Goal: Find specific page/section: Find specific page/section

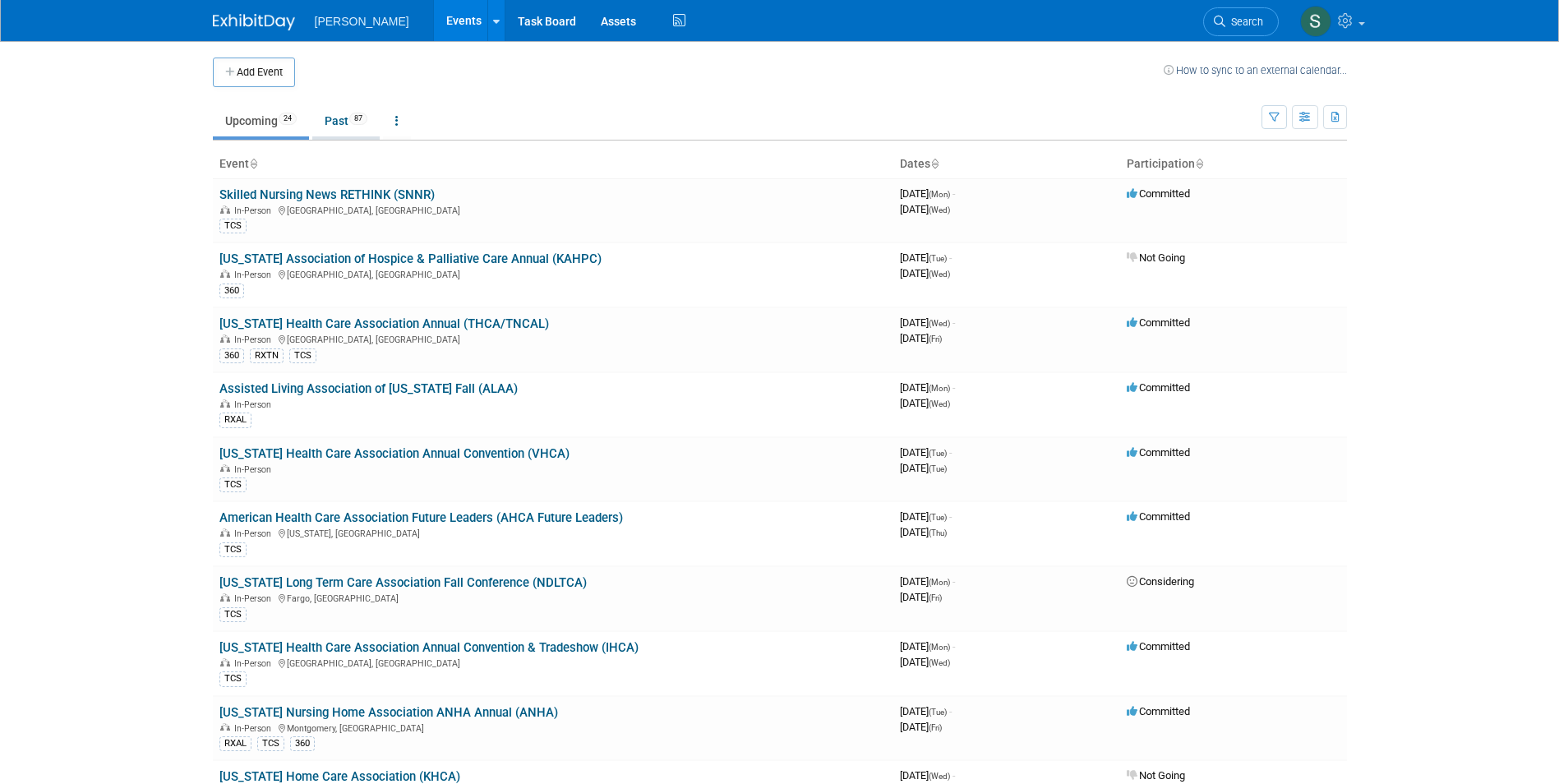
click at [324, 120] on link "Past 87" at bounding box center [346, 120] width 67 height 31
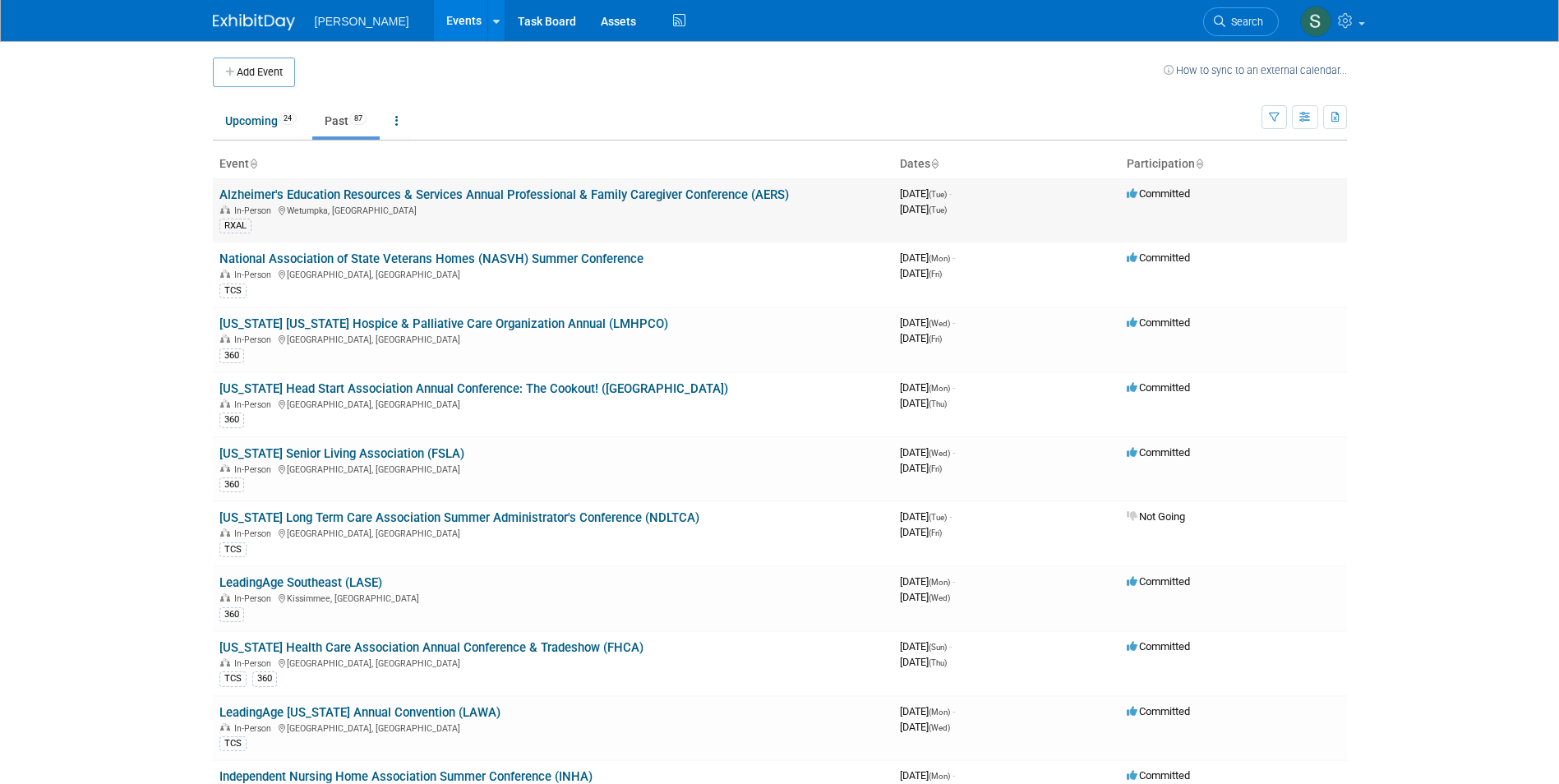
click at [377, 193] on link "Alzheimer's Education Resources & Services Annual Professional & Family Caregiv…" at bounding box center [503, 195] width 569 height 14
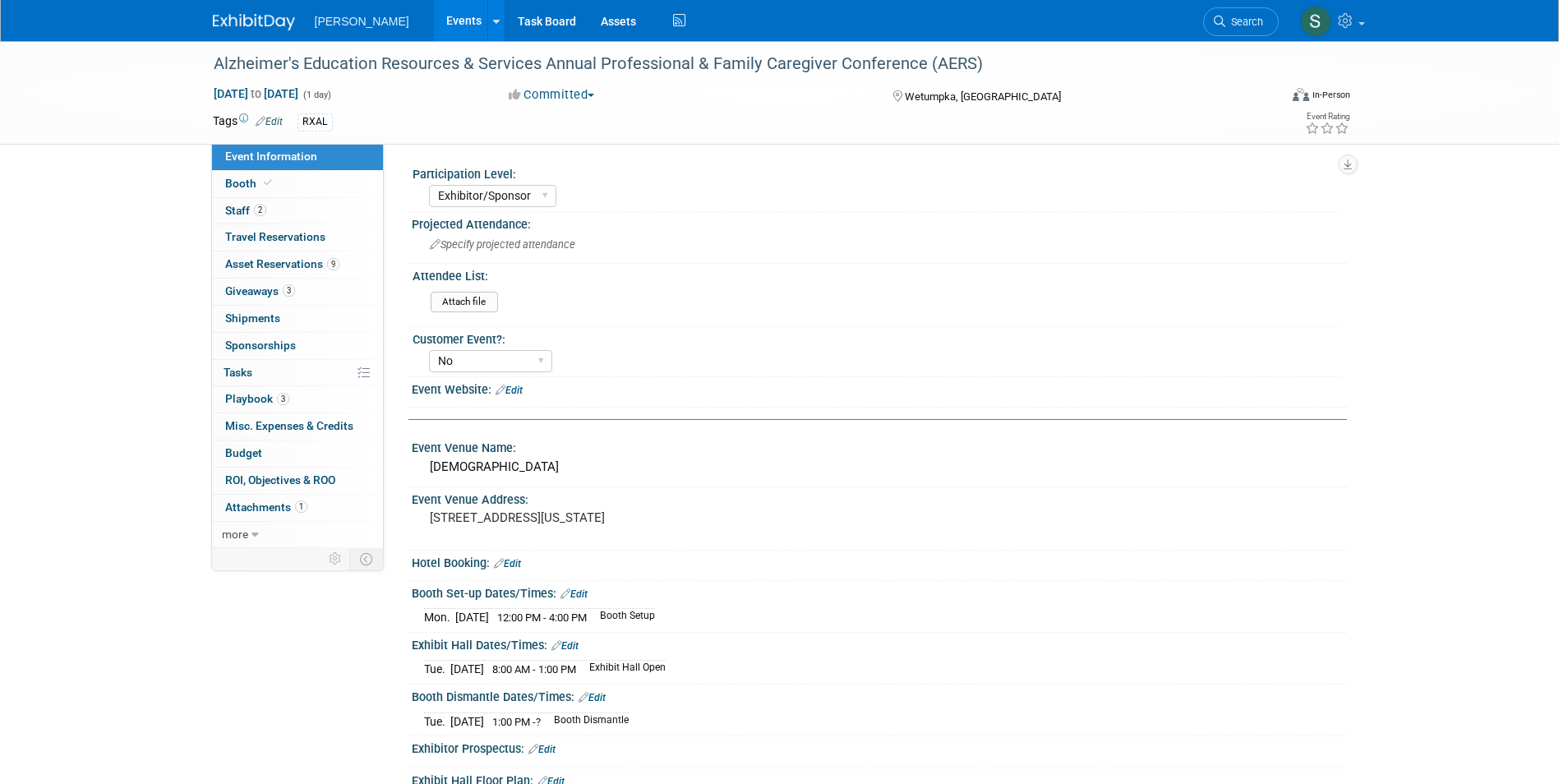
select select "Exhibitor/Sponsor"
select select "No"
click at [231, 269] on span "Asset Reservations 9" at bounding box center [282, 263] width 114 height 14
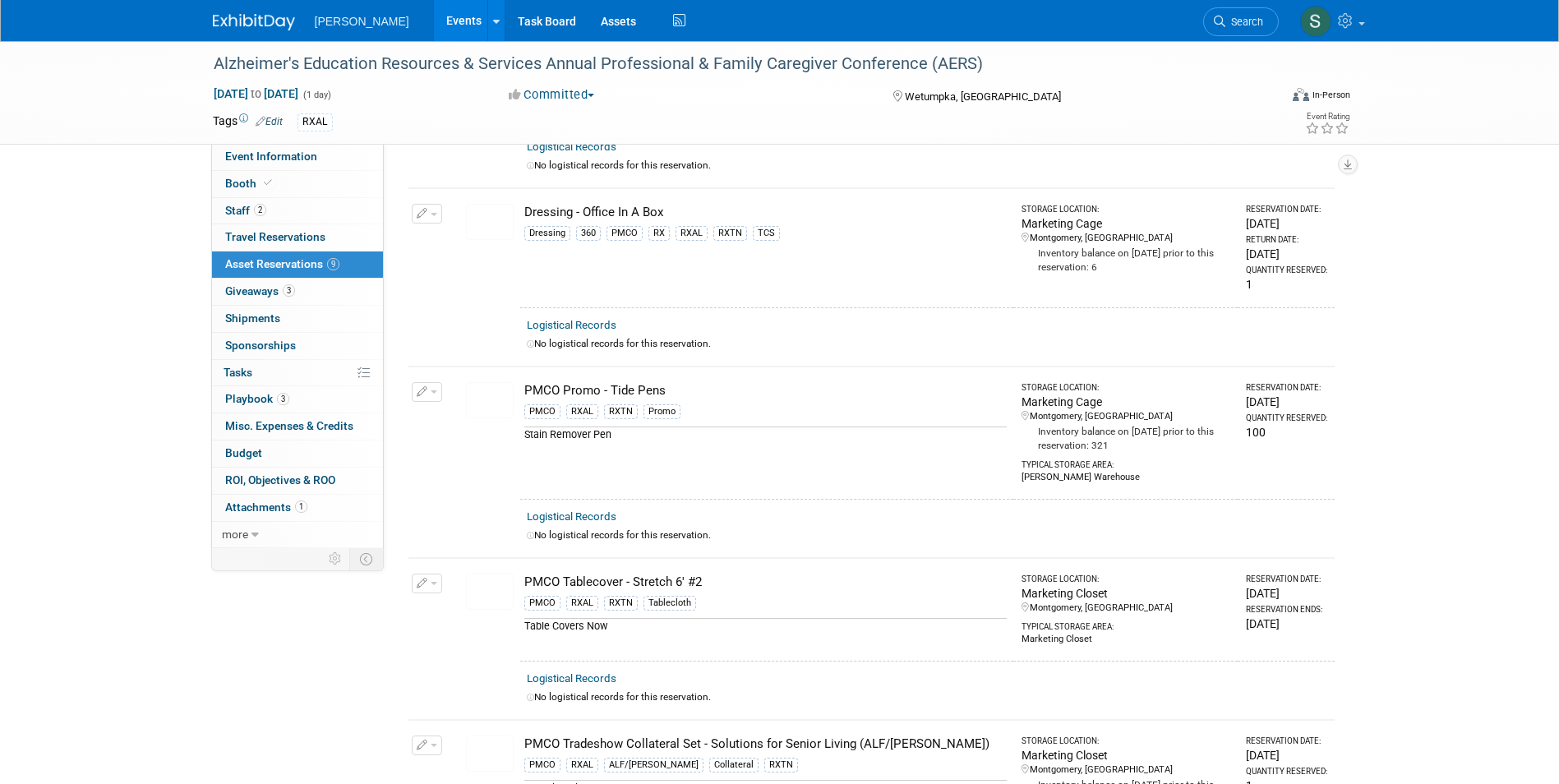
scroll to position [575, 0]
